Goal: Transaction & Acquisition: Purchase product/service

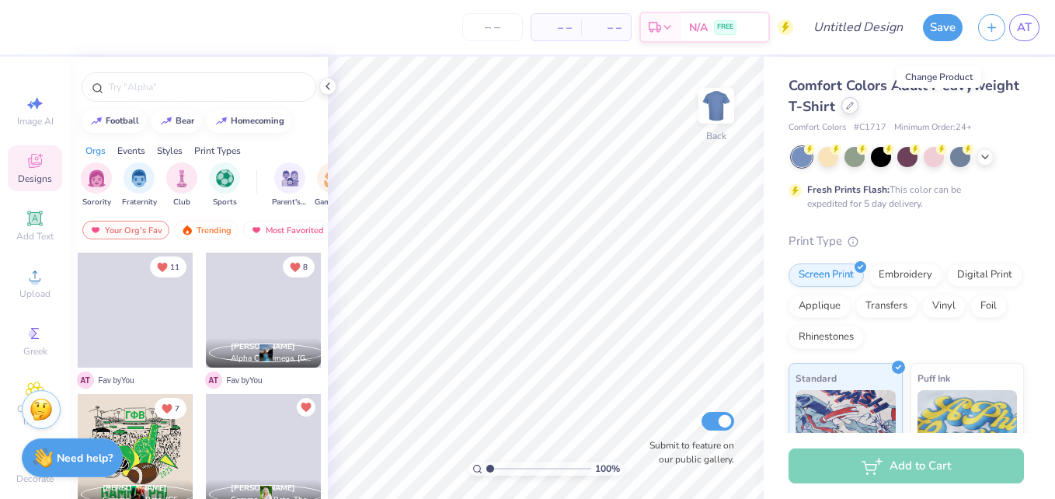
click at [854, 104] on icon at bounding box center [850, 106] width 8 height 8
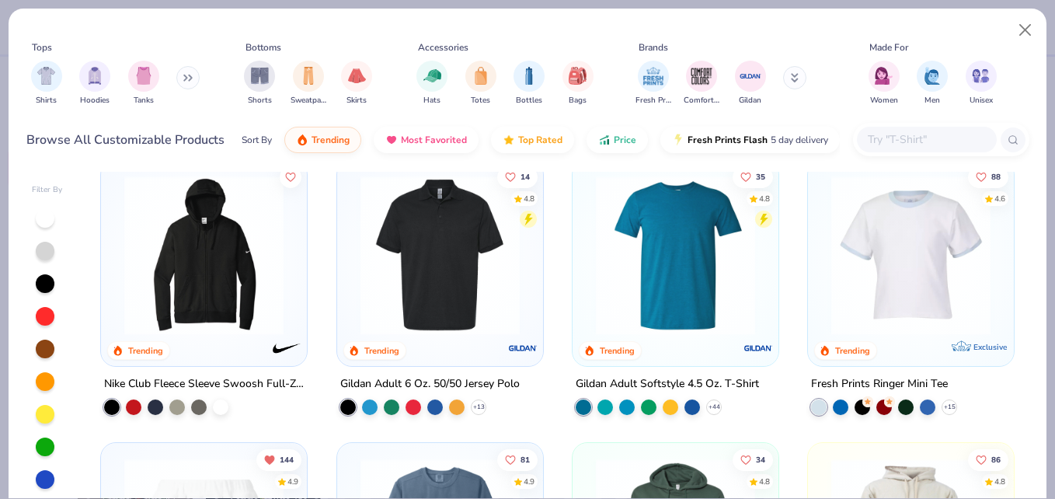
scroll to position [3083, 0]
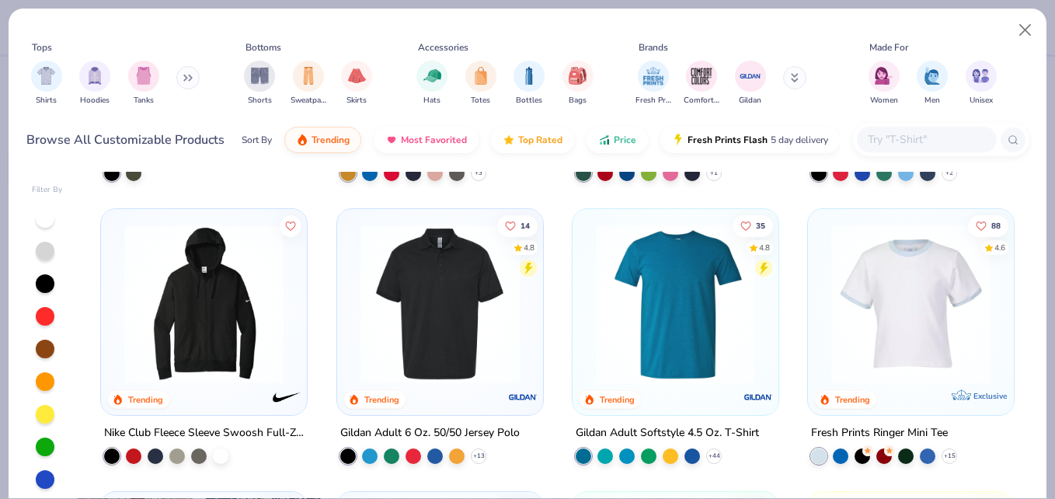
click at [490, 329] on img at bounding box center [440, 303] width 175 height 159
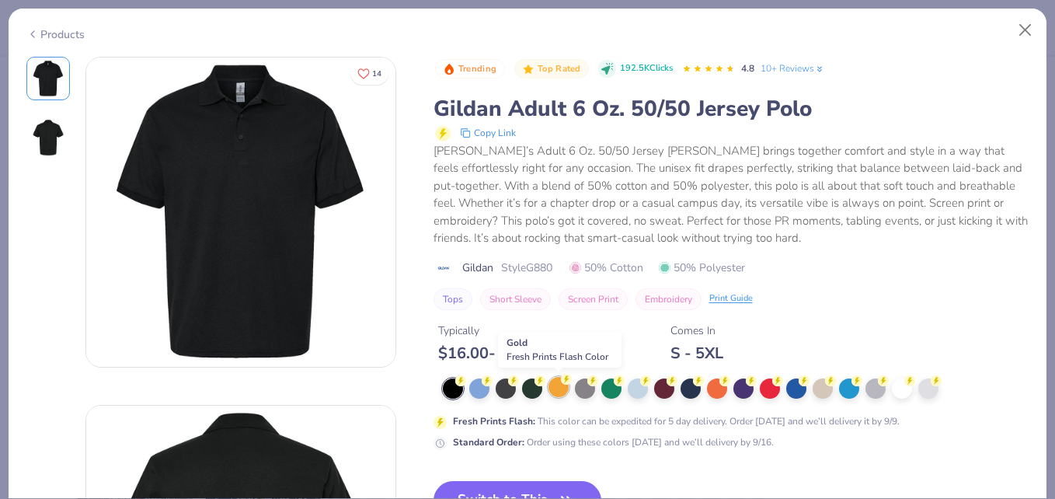
click at [556, 387] on div at bounding box center [558, 387] width 20 height 20
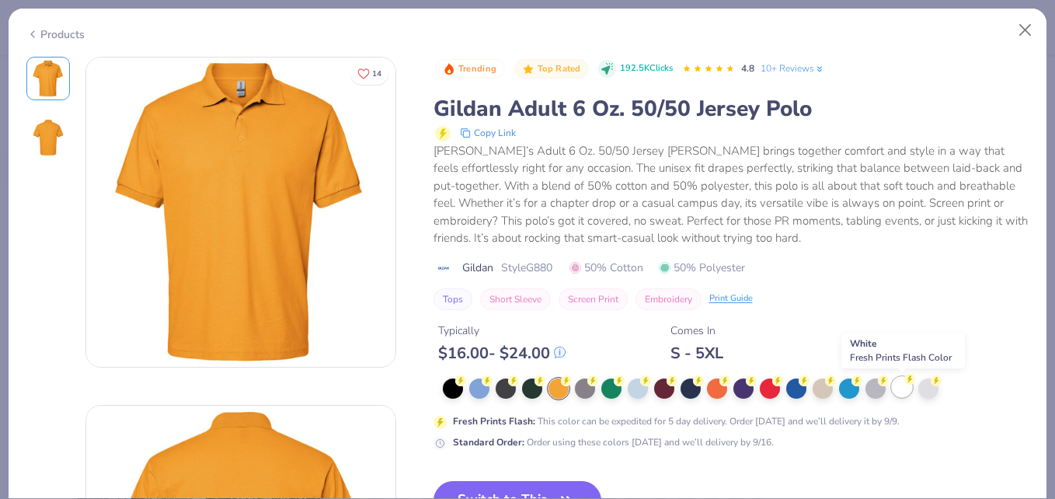
click at [894, 393] on div at bounding box center [902, 387] width 20 height 20
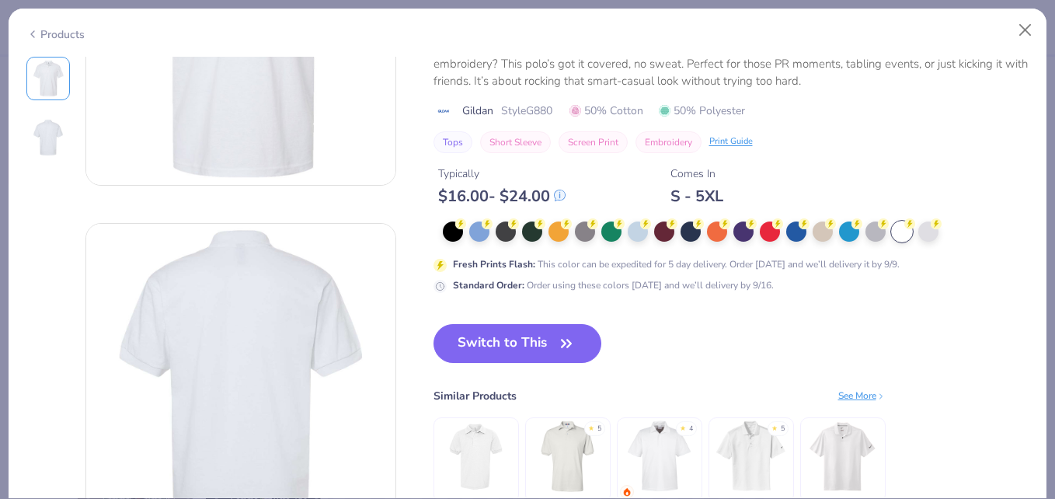
scroll to position [184, 0]
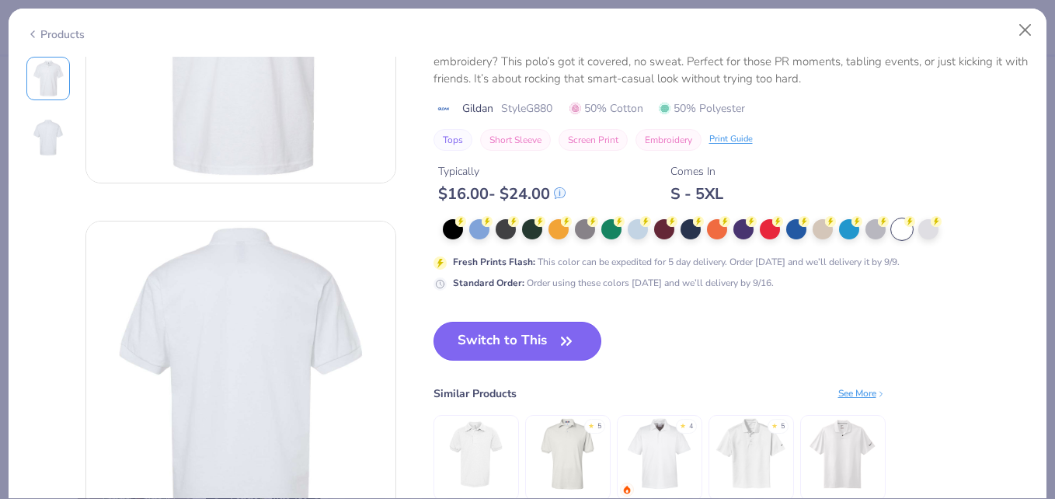
click at [540, 336] on button "Switch to This" at bounding box center [517, 341] width 169 height 39
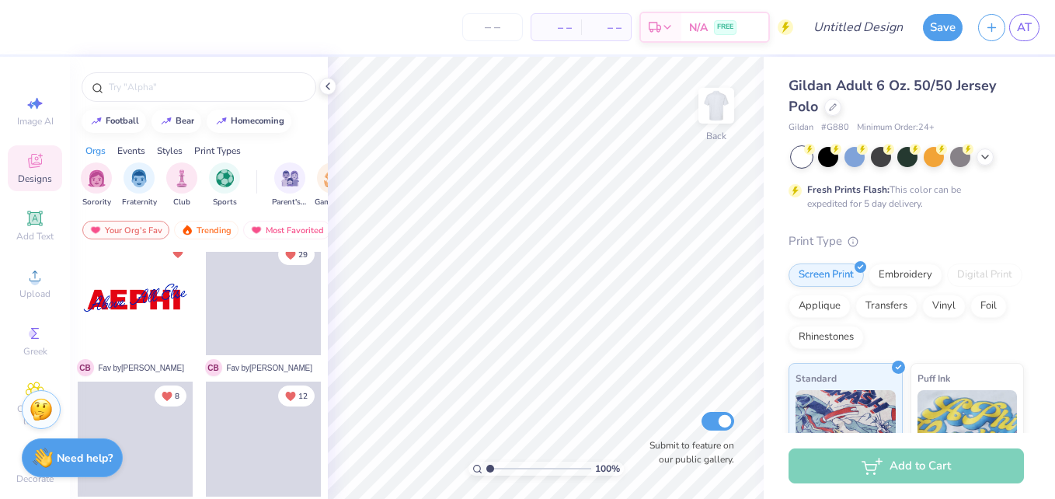
scroll to position [861, 0]
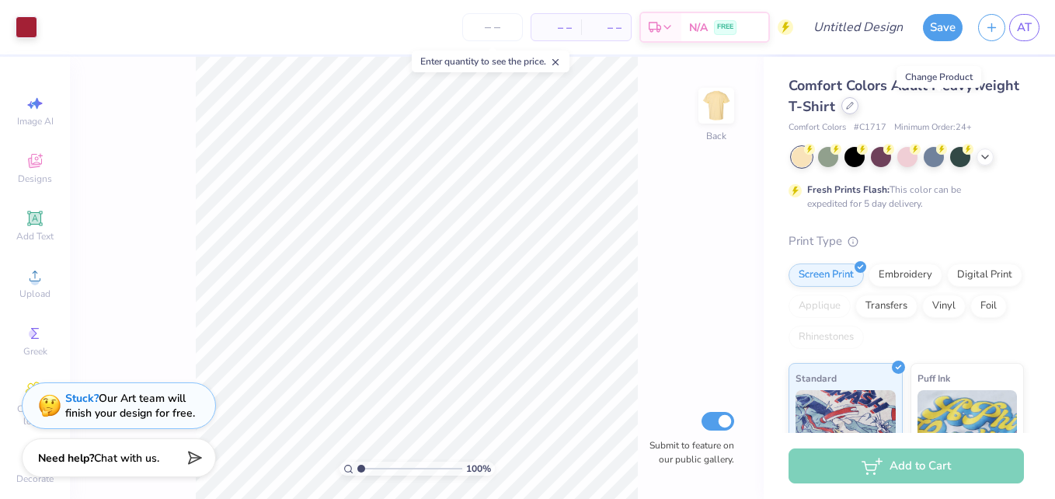
click at [858, 106] on div at bounding box center [849, 105] width 17 height 17
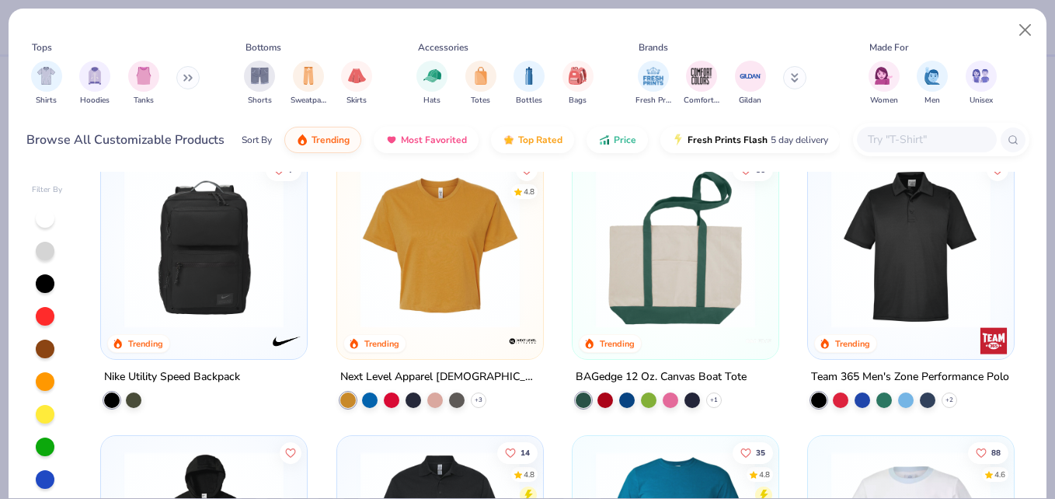
scroll to position [2541, 0]
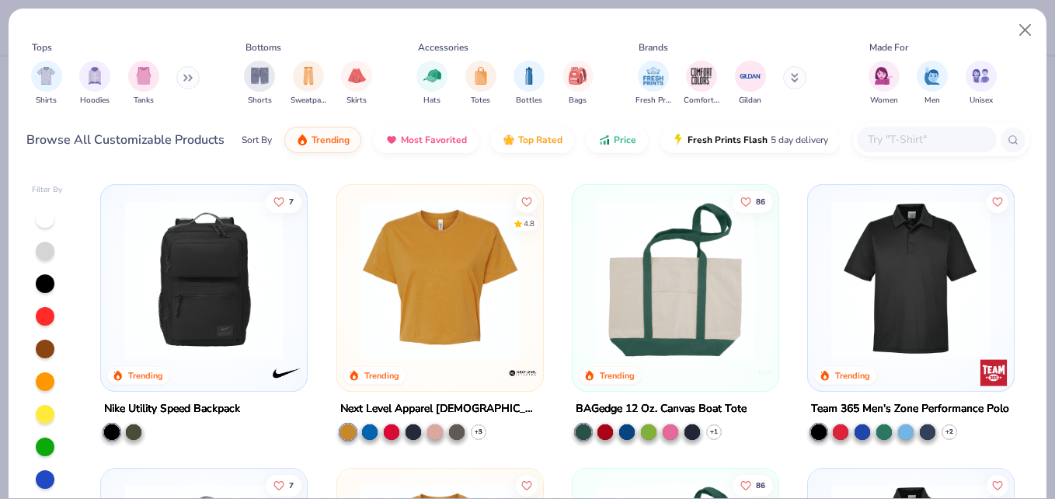
click at [920, 275] on img at bounding box center [910, 279] width 175 height 159
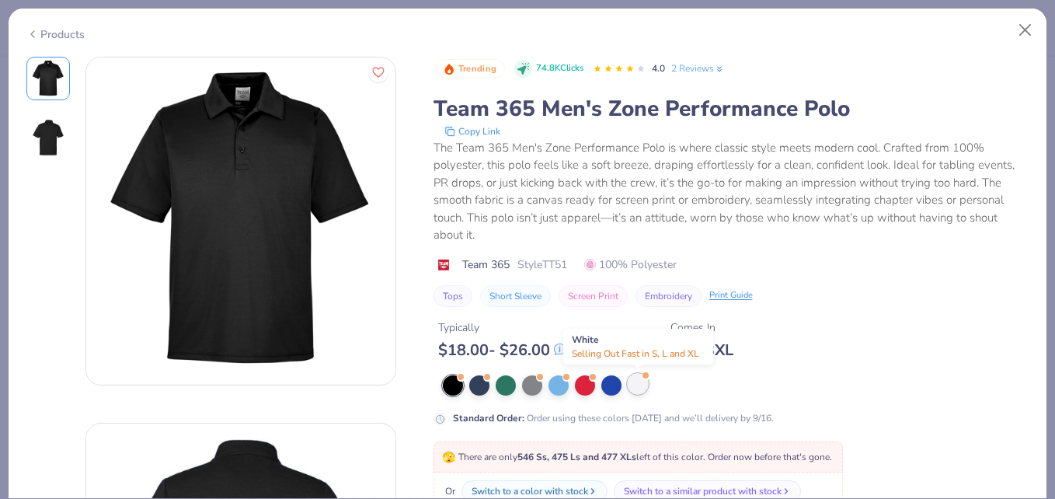
click at [644, 391] on div at bounding box center [638, 384] width 20 height 20
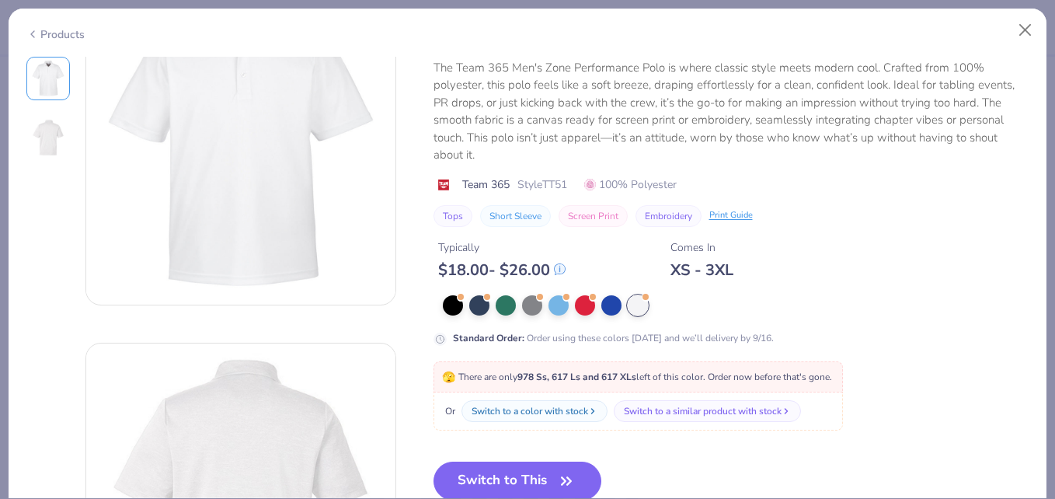
scroll to position [172, 0]
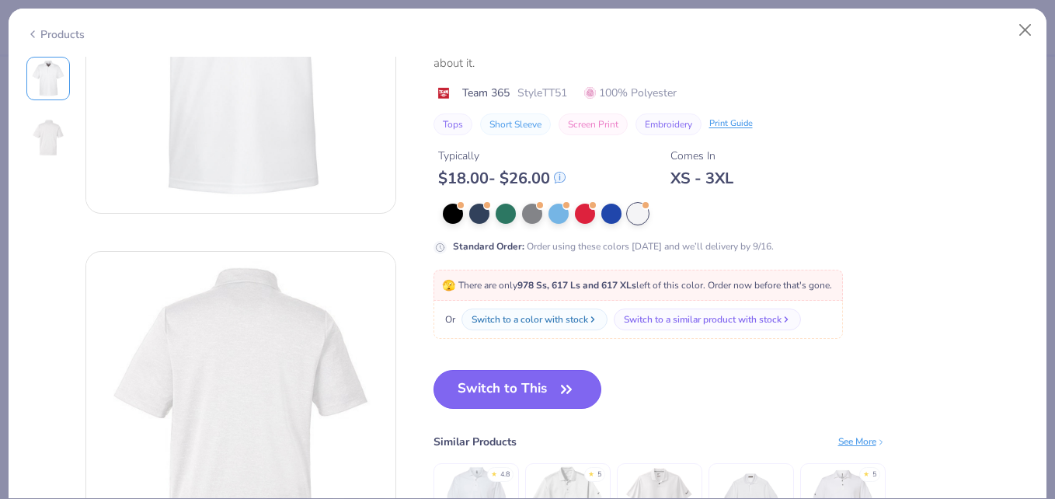
click at [513, 390] on button "Switch to This" at bounding box center [517, 389] width 169 height 39
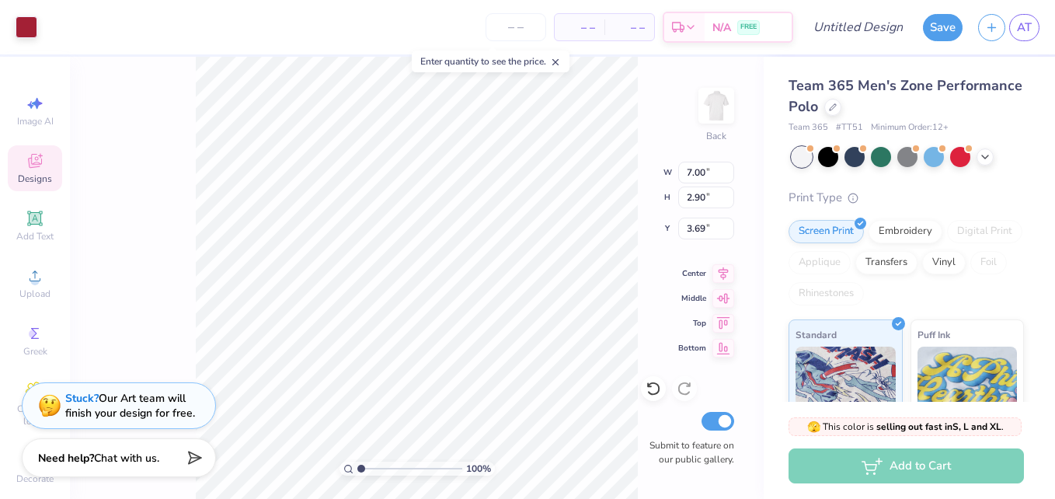
type input "3.69"
type input "5.21"
type input "2.16"
type input "3.32"
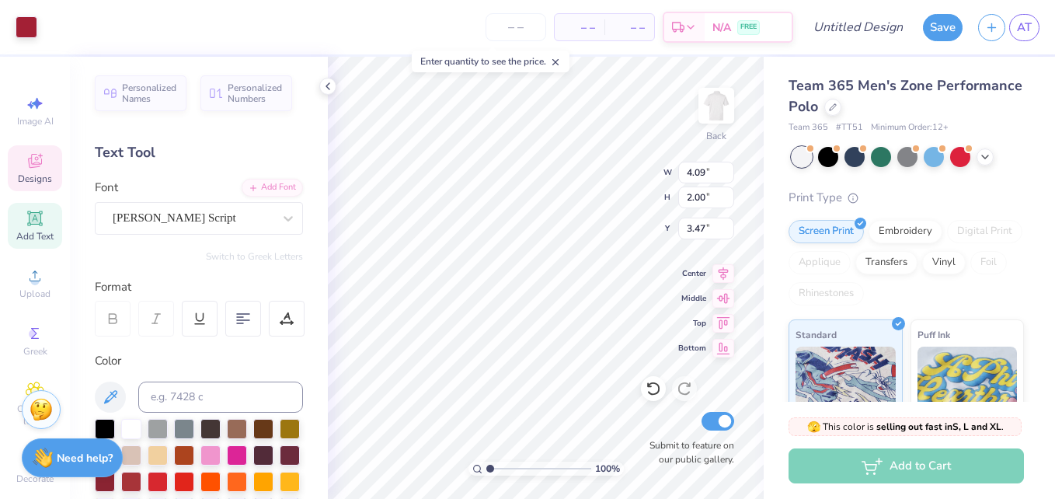
scroll to position [13, 2]
type textarea "Phi Mu hi"
type input "7.16"
click at [614, 176] on div "Hold “Alt” to see the space between elements." at bounding box center [597, 179] width 155 height 36
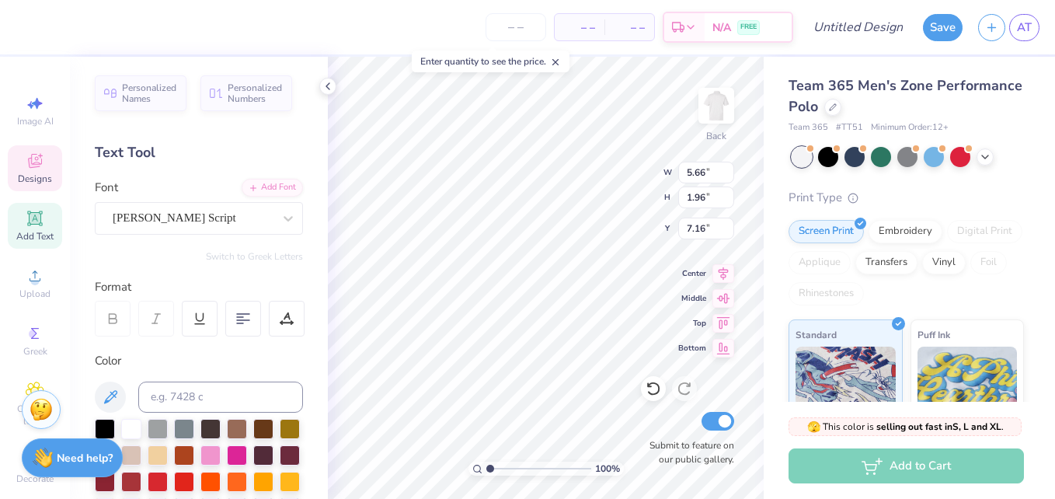
type input "1.37"
type input "1.42"
type input "3.32"
type input "1.31"
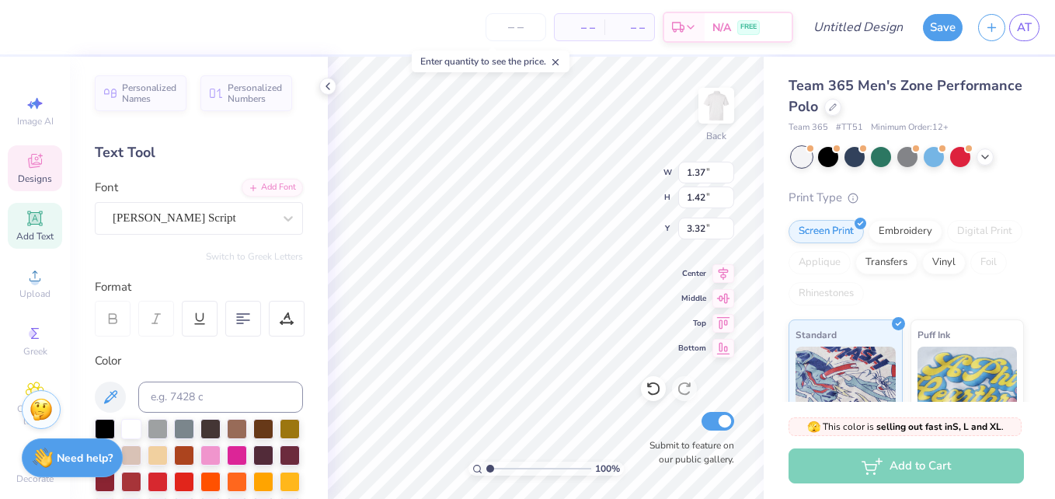
type input "1.39"
type input "4.04"
type input "5.66"
type input "1.96"
type input "7.16"
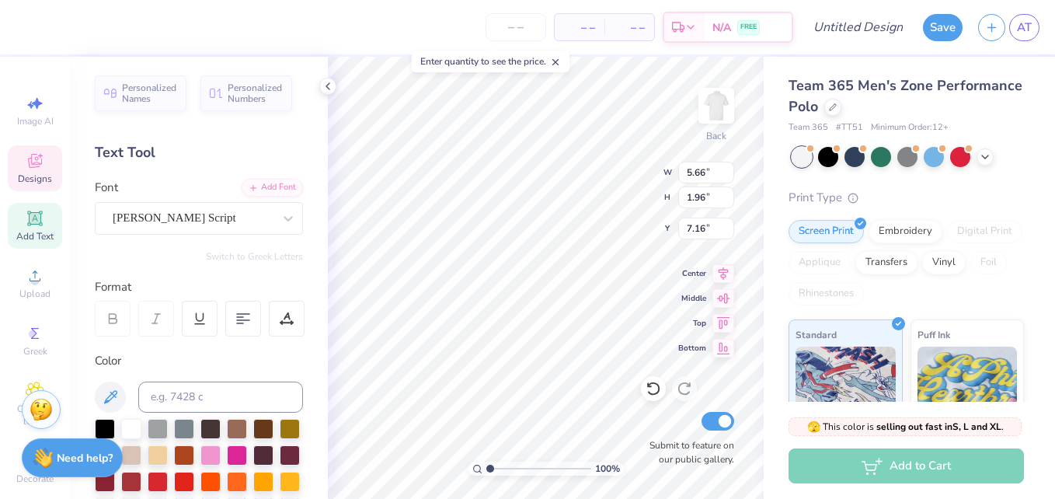
scroll to position [13, 3]
type textarea "Phi Mu"
type input "3.65"
type input "1.15"
type input "7.46"
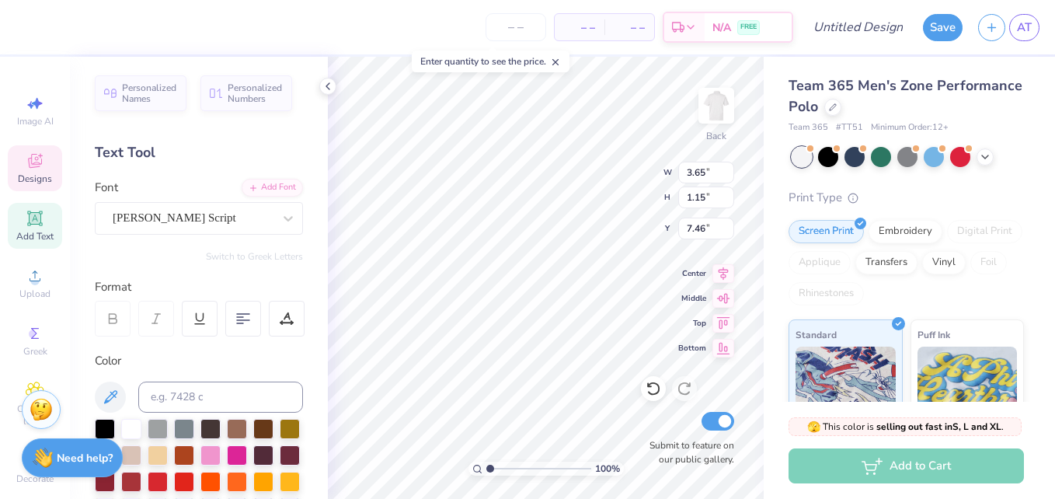
type input "4.52"
type input "1.42"
type input "7.19"
type input "3.00"
type input "8.24"
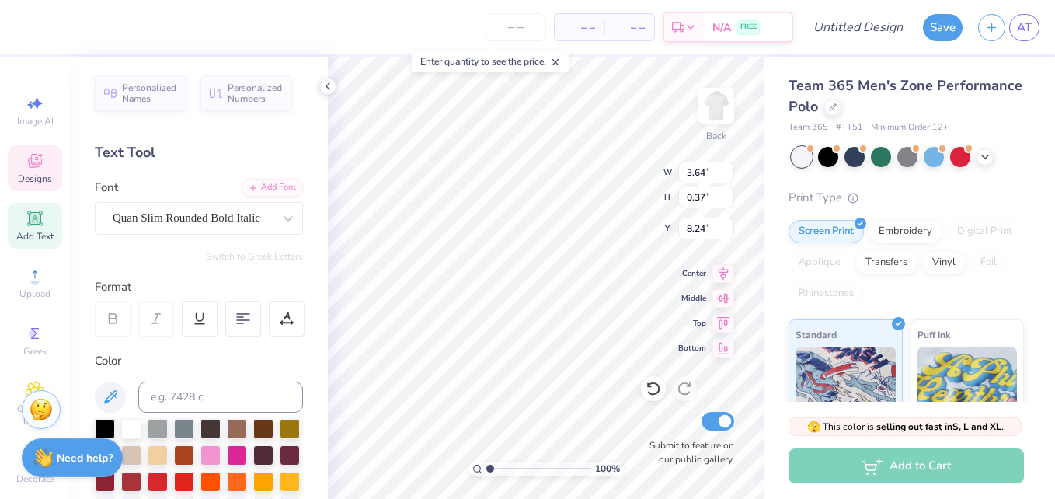
type input "3.64"
type input "0.37"
type input "8.46"
type textarea "P"
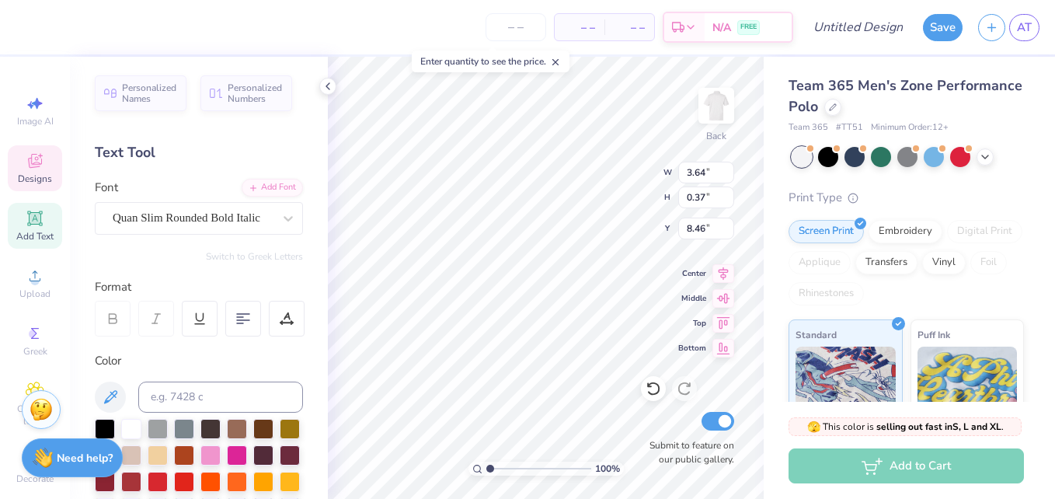
scroll to position [13, 4]
type textarea "Dads Weekend"
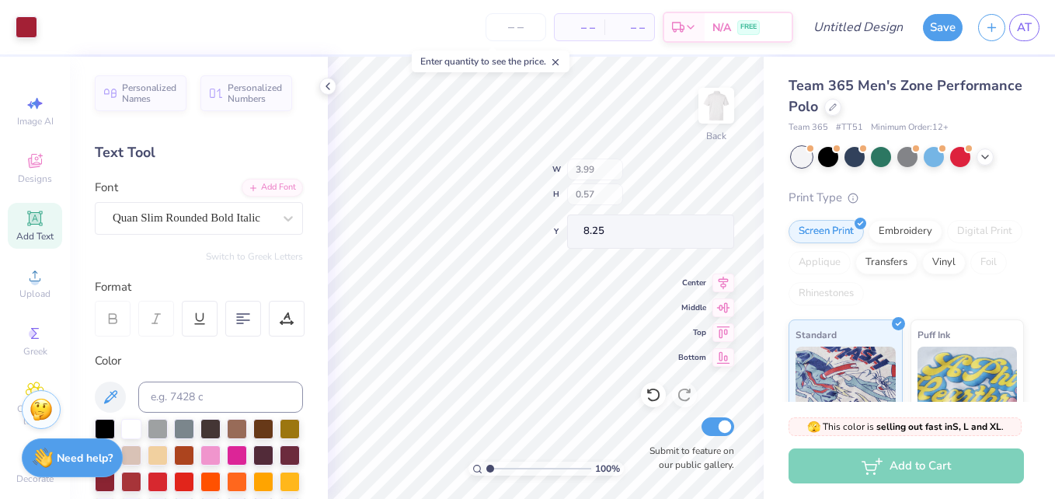
type input "3.99"
type input "0.57"
type input "8.25"
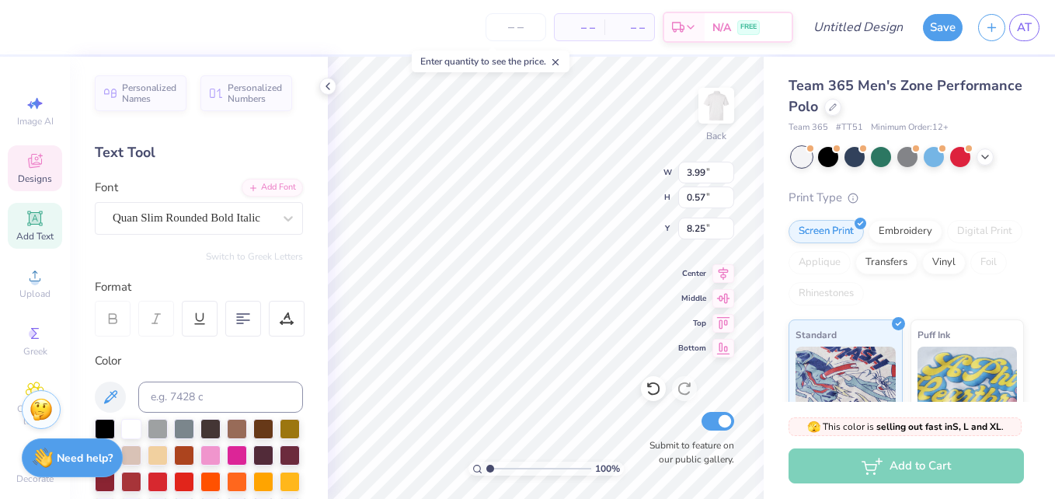
type input "4.74"
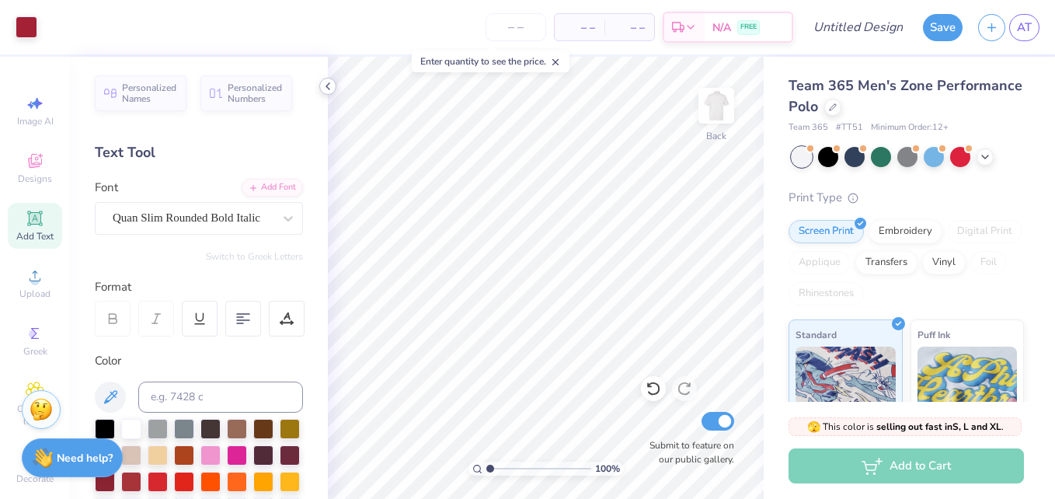
click at [325, 91] on icon at bounding box center [328, 86] width 12 height 12
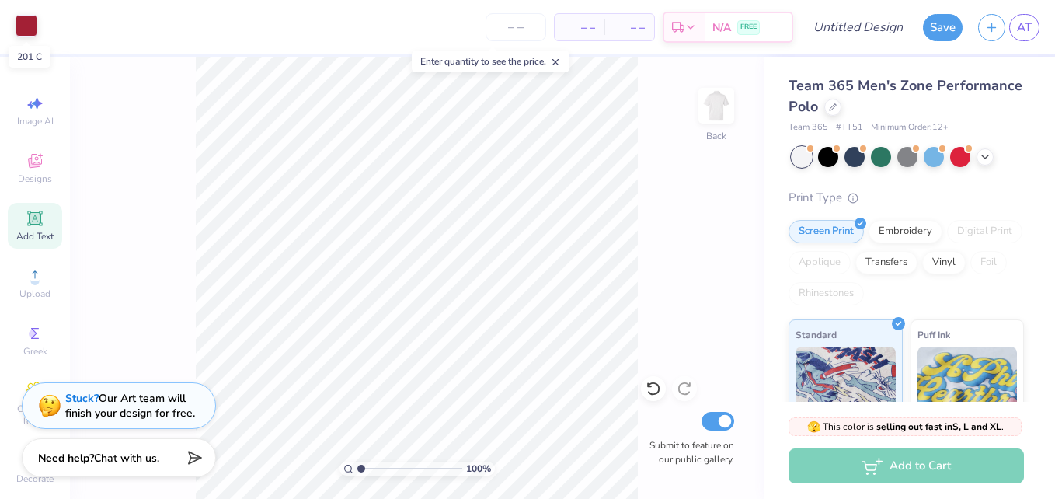
click at [34, 27] on div at bounding box center [27, 26] width 22 height 22
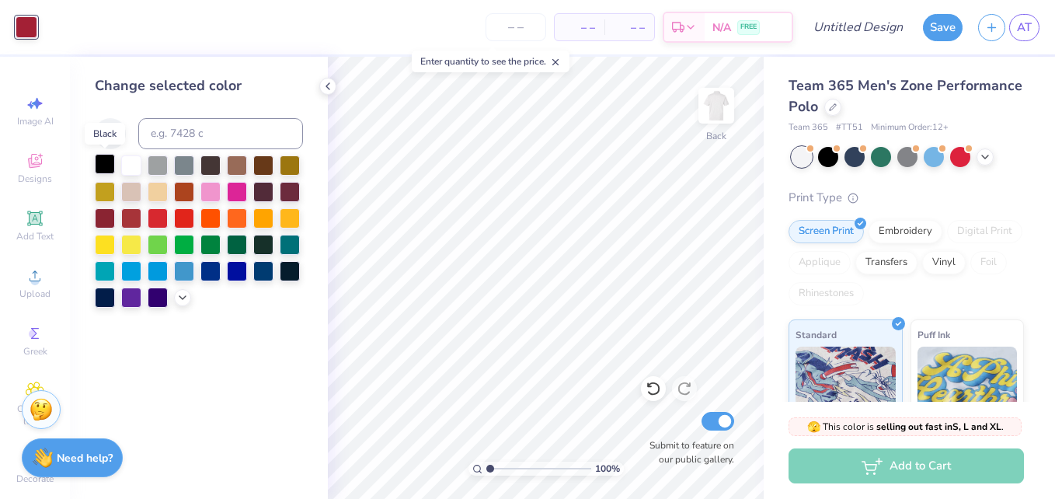
click at [101, 171] on div at bounding box center [105, 164] width 20 height 20
click at [331, 87] on icon at bounding box center [328, 86] width 12 height 12
